Goal: Complete application form

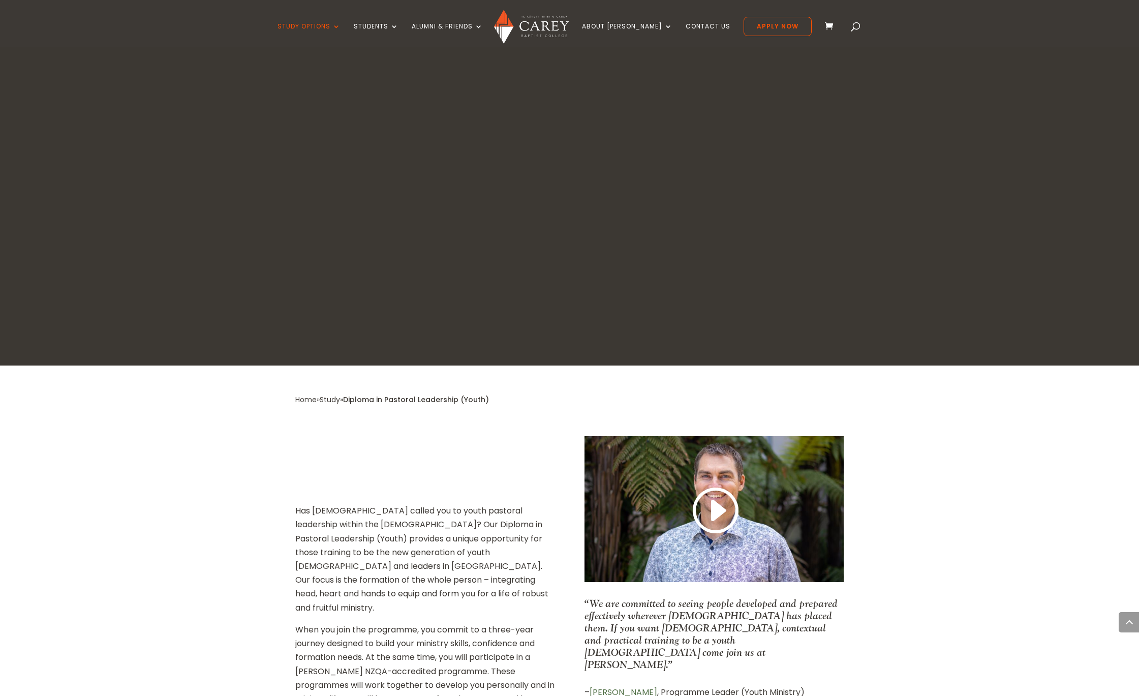
scroll to position [1691, 0]
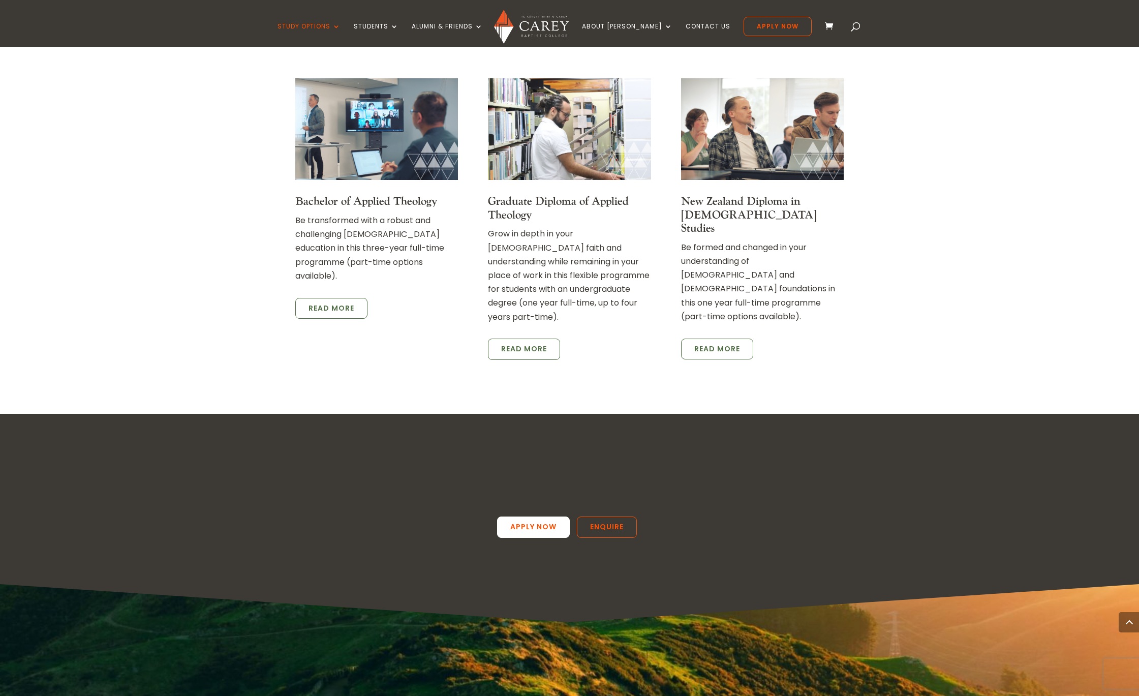
click at [516, 516] on link "Apply Now" at bounding box center [533, 526] width 73 height 21
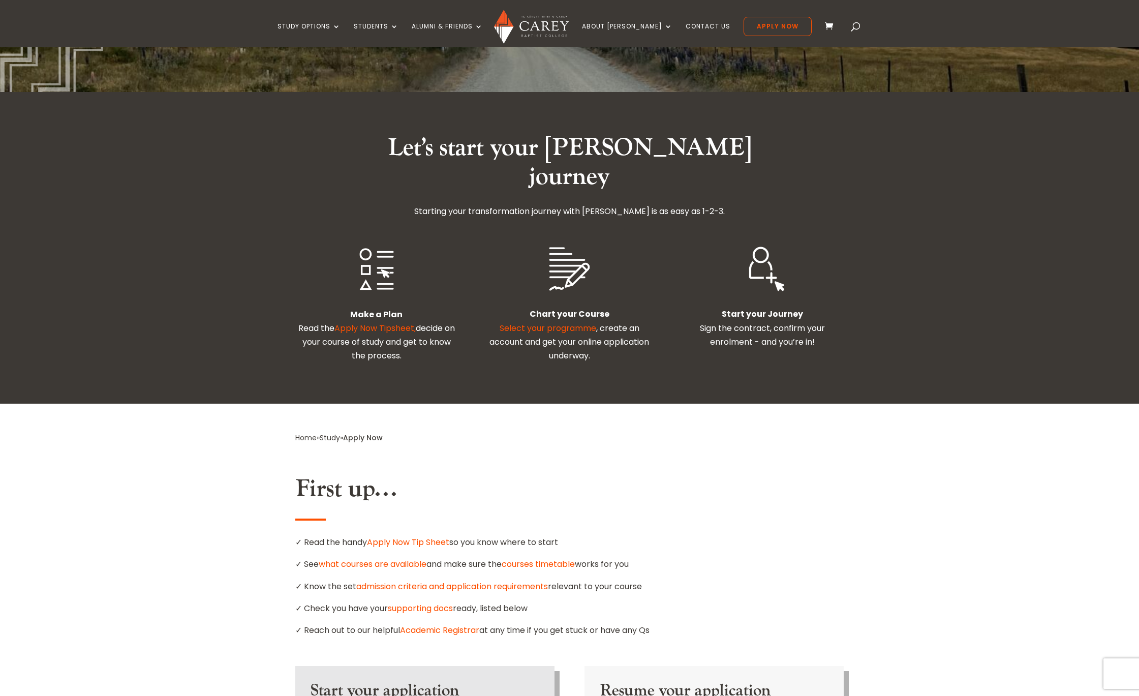
scroll to position [183, 0]
click at [409, 536] on link "Apply Now Tip Sheet" at bounding box center [408, 542] width 82 height 12
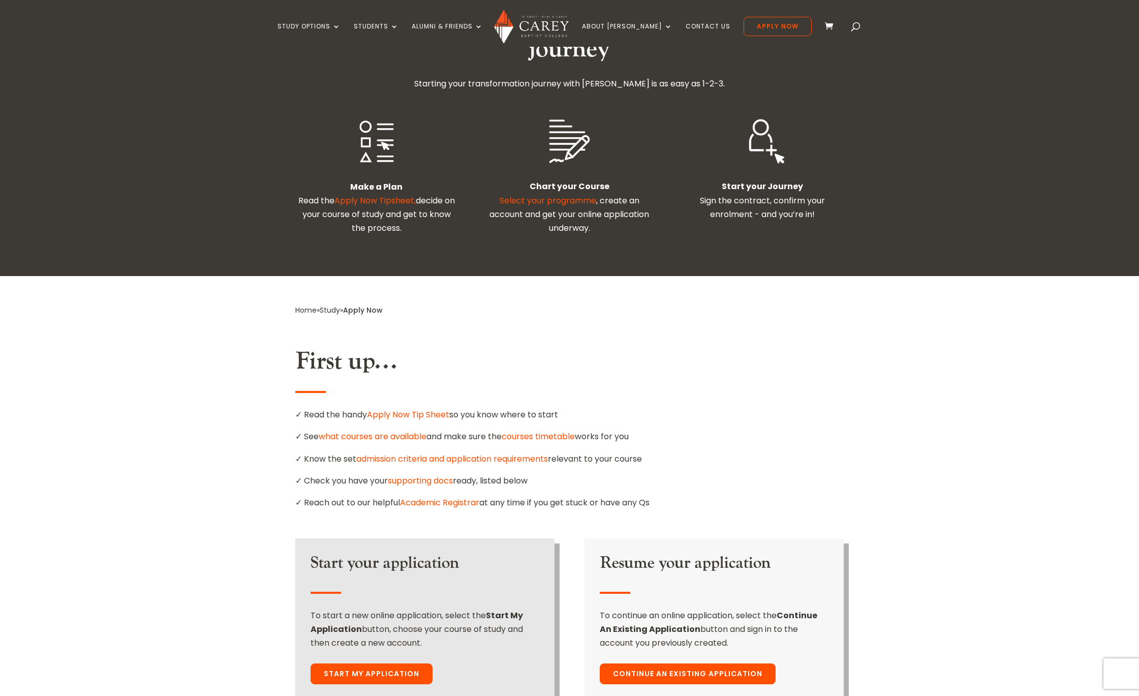
scroll to position [317, 0]
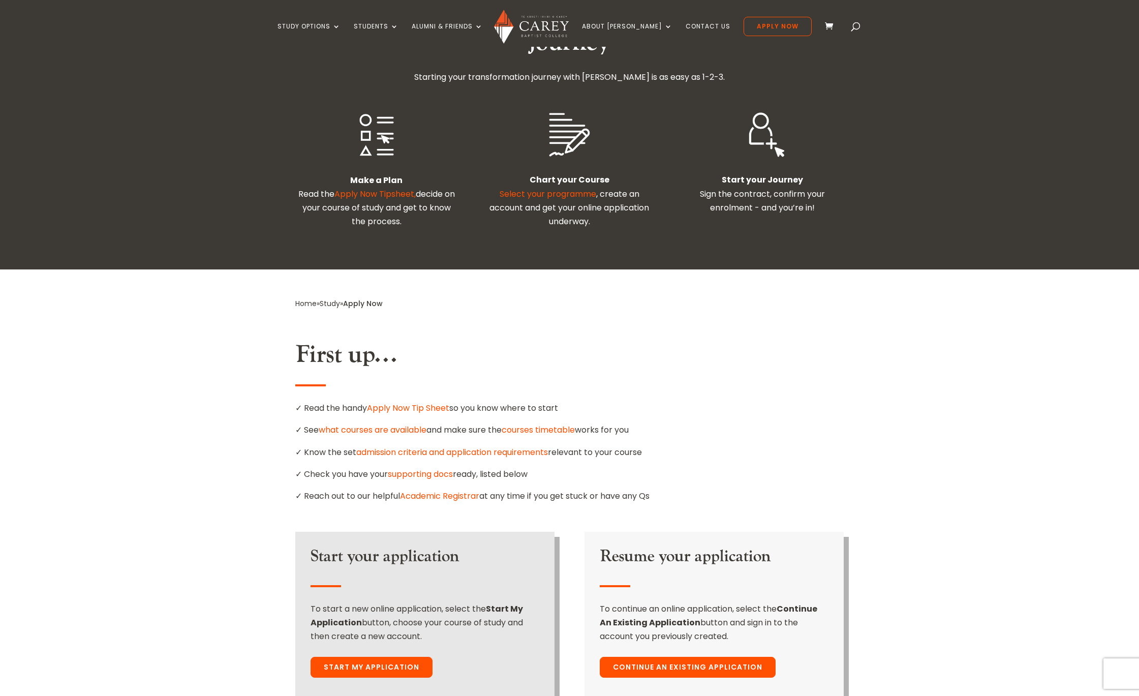
click at [662, 657] on link "Continue An Existing Application" at bounding box center [688, 667] width 176 height 21
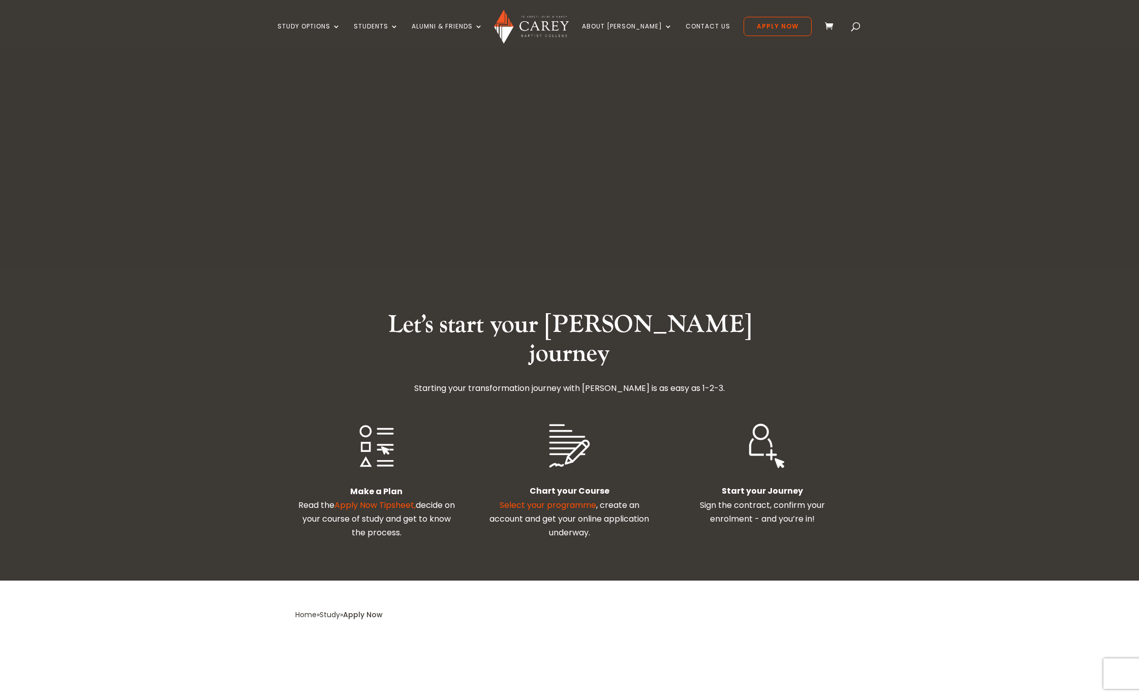
scroll to position [317, 0]
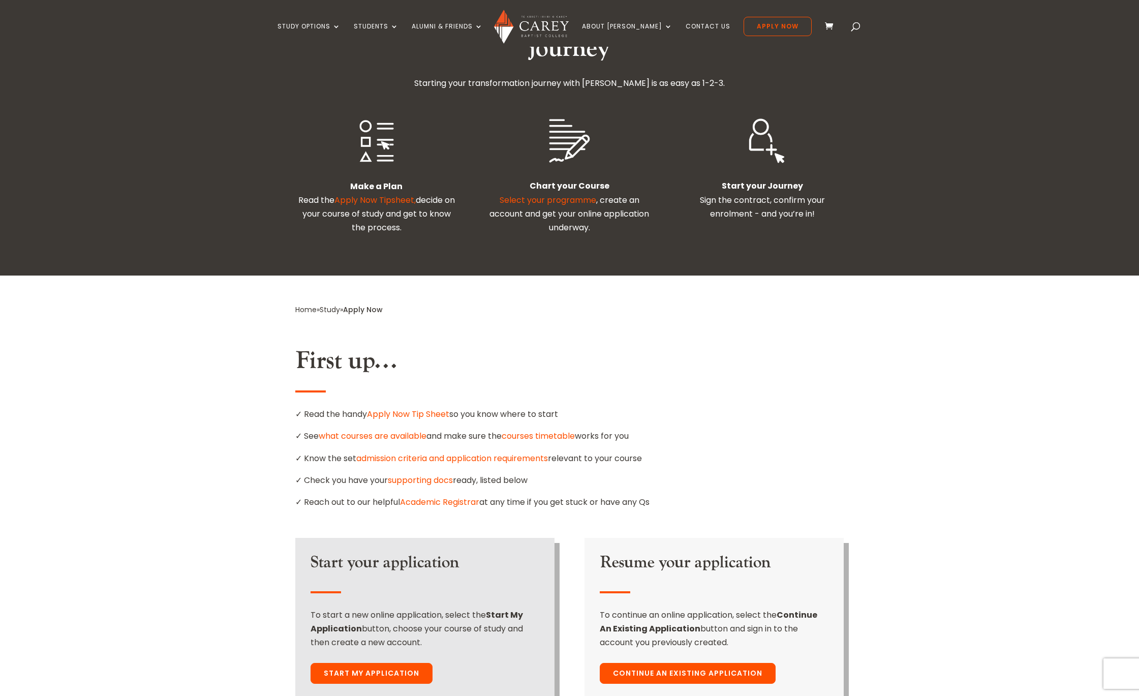
click at [358, 663] on link "Start My Application" at bounding box center [372, 673] width 122 height 21
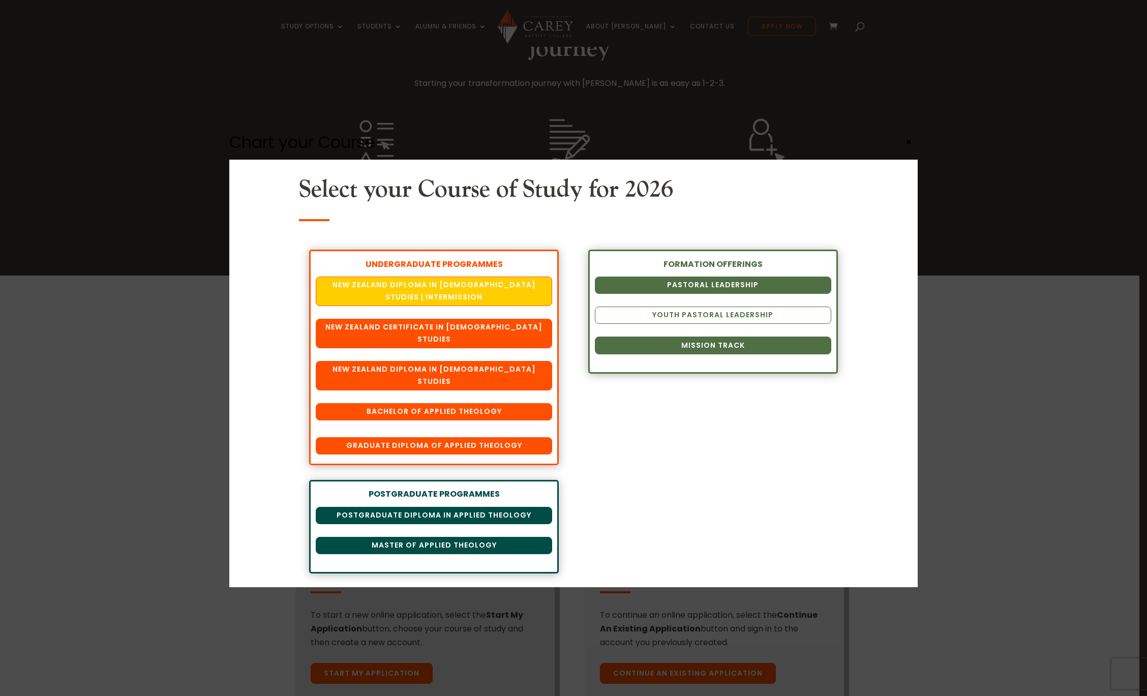
click at [668, 317] on link "Youth Pastoral Leadership" at bounding box center [713, 314] width 236 height 17
click at [889, 103] on div "Chart your Course Select your Course of Study for 2026 UNDERGRADUATE PROGRAMMES…" at bounding box center [573, 348] width 1147 height 696
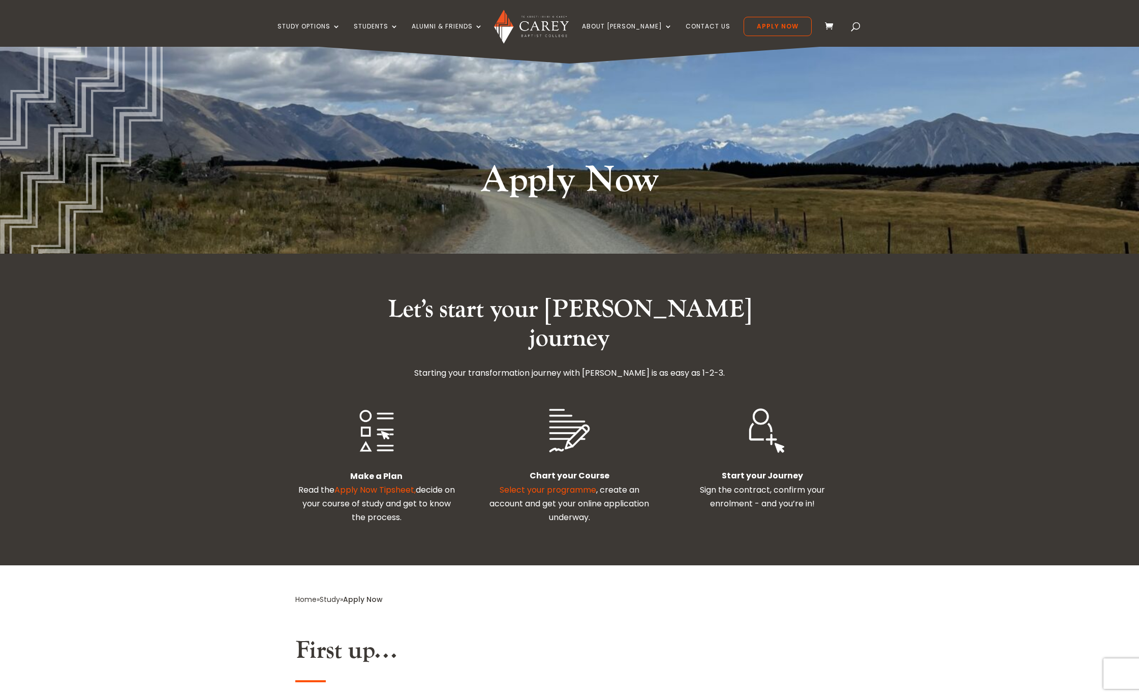
scroll to position [0, 0]
